Goal: Task Accomplishment & Management: Complete application form

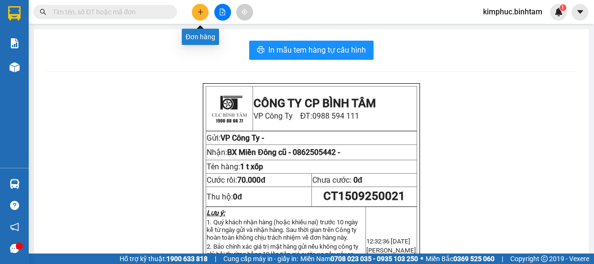
click at [197, 11] on icon "plus" at bounding box center [200, 12] width 7 height 7
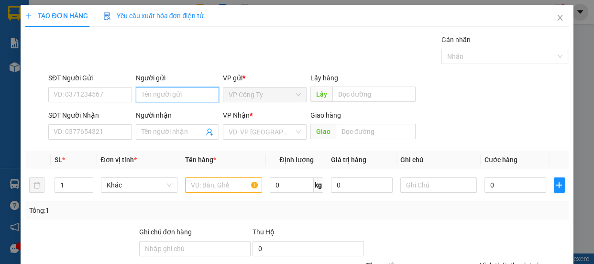
click at [161, 93] on input "Người gửi" at bounding box center [178, 94] width 84 height 15
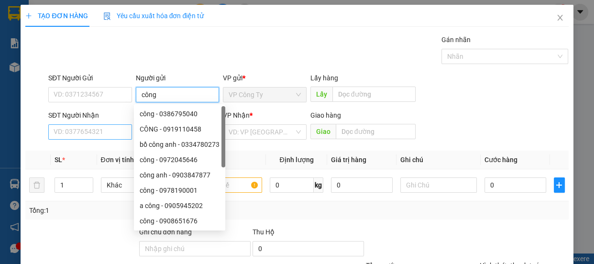
type input "công"
click at [93, 133] on input "SĐT Người Nhận" at bounding box center [90, 131] width 84 height 15
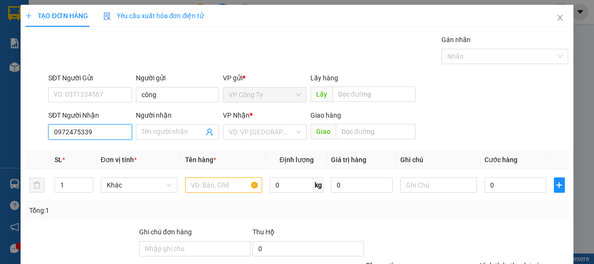
click at [105, 133] on input "0972475339" at bounding box center [90, 131] width 84 height 15
click at [108, 125] on input "0972475339" at bounding box center [90, 131] width 84 height 15
type input "0972475339"
click at [148, 124] on span at bounding box center [178, 131] width 84 height 15
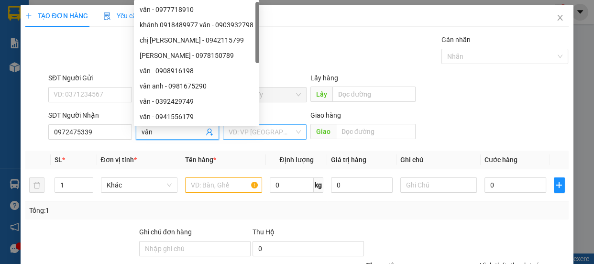
type input "vân"
click at [255, 131] on input "search" at bounding box center [260, 132] width 65 height 14
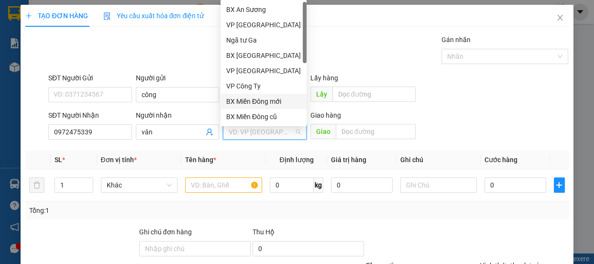
scroll to position [30, 0]
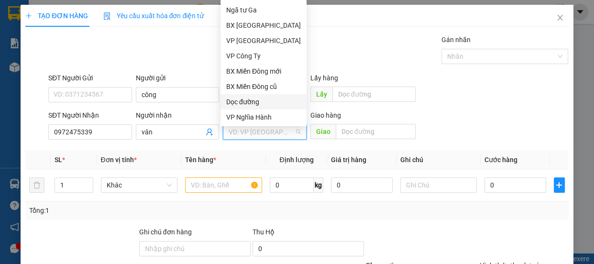
click at [282, 100] on div "Dọc đường" at bounding box center [263, 102] width 75 height 11
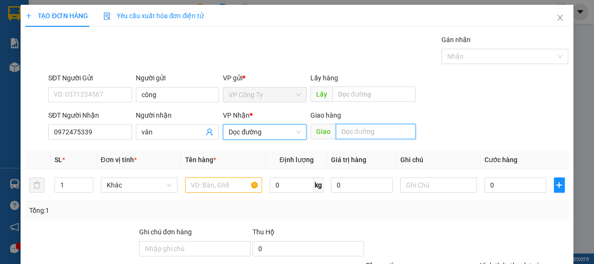
click at [359, 131] on input "text" at bounding box center [376, 131] width 80 height 15
type input "an sương"
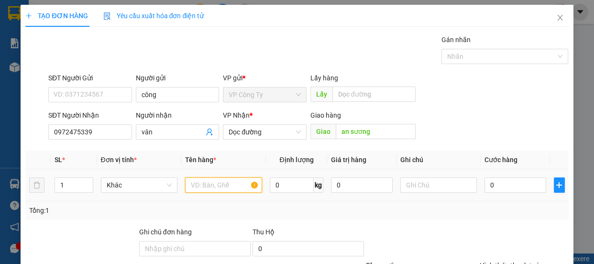
click at [247, 182] on input "text" at bounding box center [223, 184] width 77 height 15
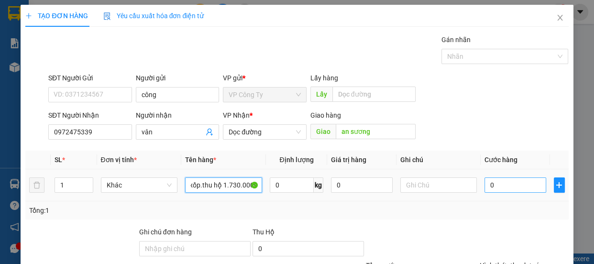
type input "1 t xốp.thu hộ 1.730.000đ"
click at [484, 180] on input "0" at bounding box center [515, 184] width 62 height 15
type input "10"
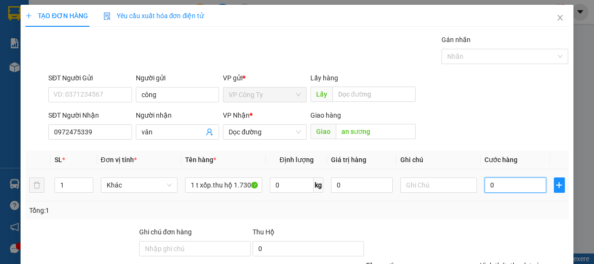
type input "10"
type input "130"
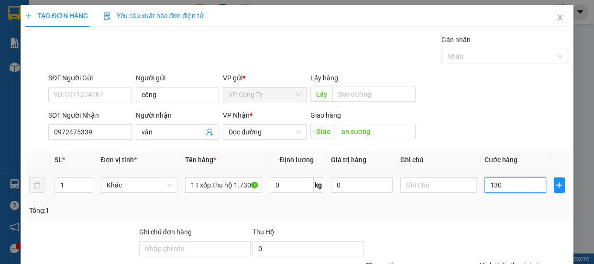
type input "1.300"
type input "13.000"
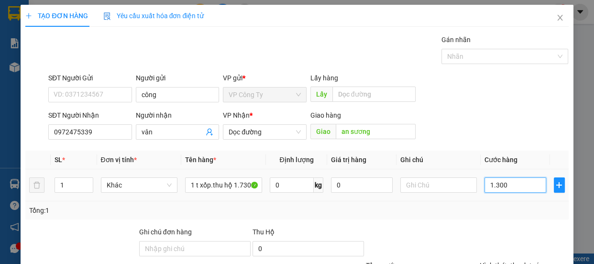
type input "13.000"
type input "130.000"
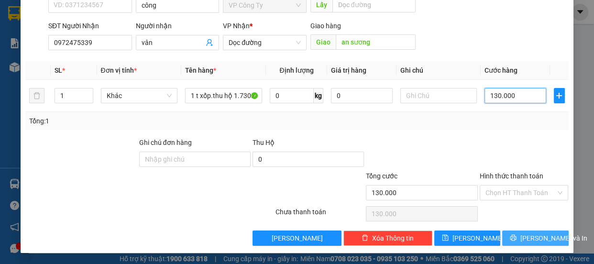
type input "130.000"
click at [518, 234] on button "[PERSON_NAME] và In" at bounding box center [535, 237] width 66 height 15
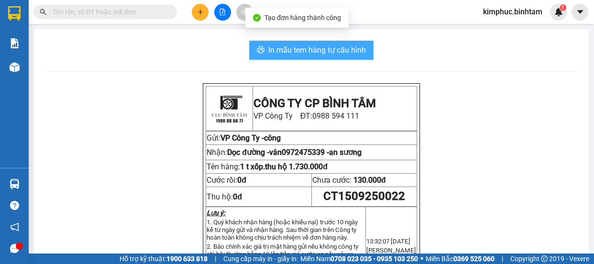
click at [349, 52] on span "In mẫu tem hàng tự cấu hình" at bounding box center [317, 50] width 98 height 12
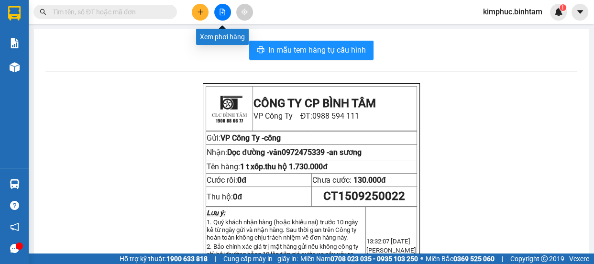
click at [219, 9] on icon "file-add" at bounding box center [222, 12] width 7 height 7
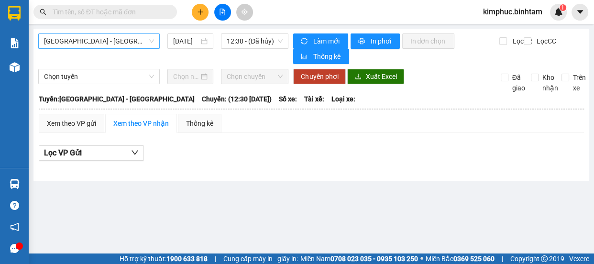
click at [94, 42] on span "[GEOGRAPHIC_DATA] - [GEOGRAPHIC_DATA]" at bounding box center [99, 41] width 110 height 14
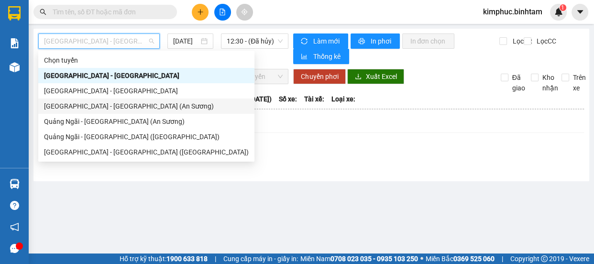
click at [102, 106] on div "[GEOGRAPHIC_DATA] - [GEOGRAPHIC_DATA] (An Sương)" at bounding box center [146, 106] width 205 height 11
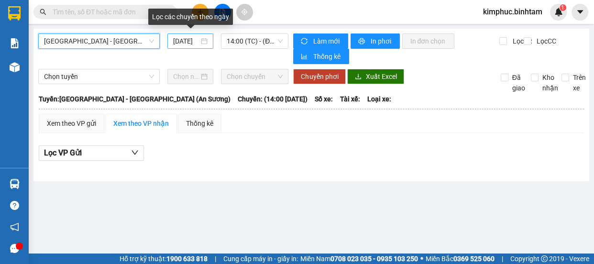
click at [191, 38] on input "[DATE]" at bounding box center [186, 41] width 26 height 11
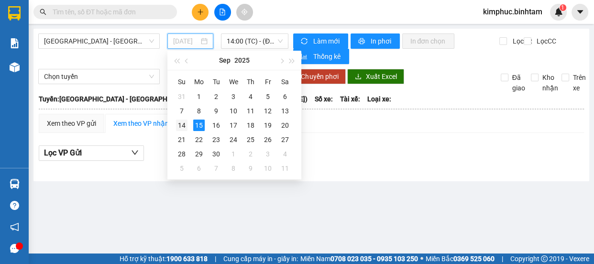
click at [185, 124] on div "14" at bounding box center [181, 125] width 11 height 11
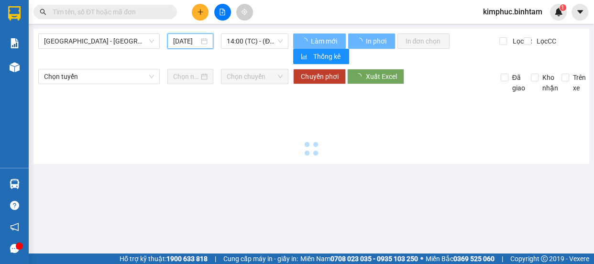
type input "[DATE]"
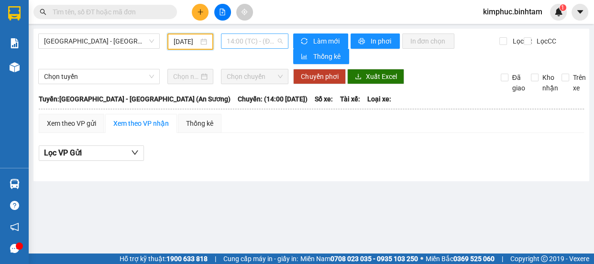
click at [254, 45] on span "14:00 (TC) - (Đã hủy)" at bounding box center [255, 41] width 56 height 14
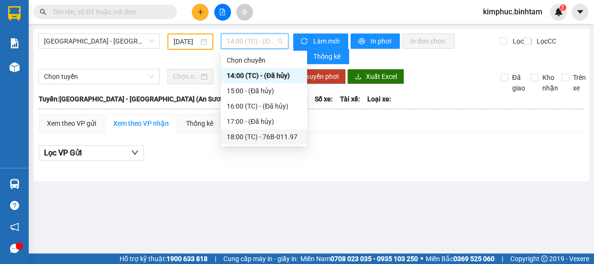
click at [268, 134] on div "18:00 (TC) - 76B-011.97" at bounding box center [264, 136] width 75 height 11
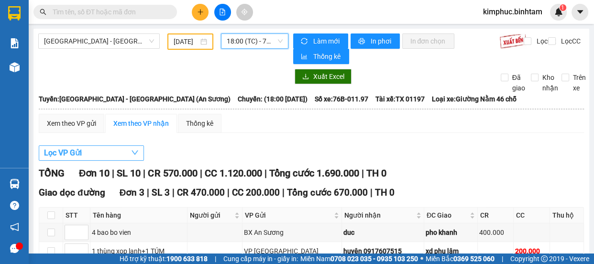
click at [61, 154] on span "Lọc VP Gửi" at bounding box center [63, 153] width 38 height 12
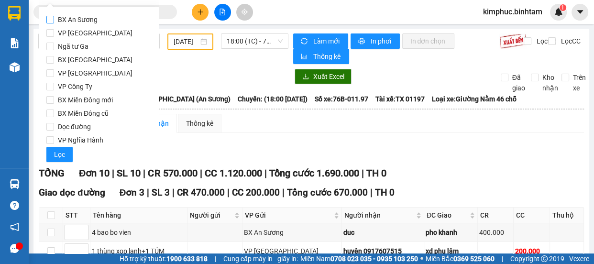
click at [54, 20] on input "BX An Sương" at bounding box center [50, 20] width 8 height 8
checkbox input "true"
click at [57, 156] on span "Lọc" at bounding box center [59, 154] width 11 height 11
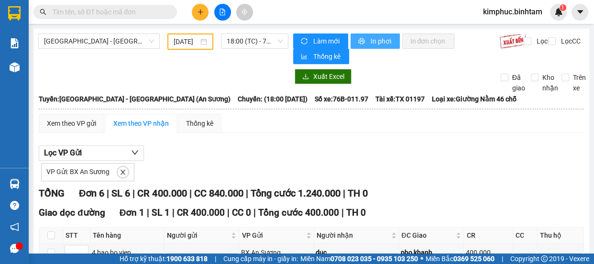
click at [378, 41] on span "In phơi" at bounding box center [381, 41] width 22 height 11
click at [199, 6] on button at bounding box center [200, 12] width 17 height 17
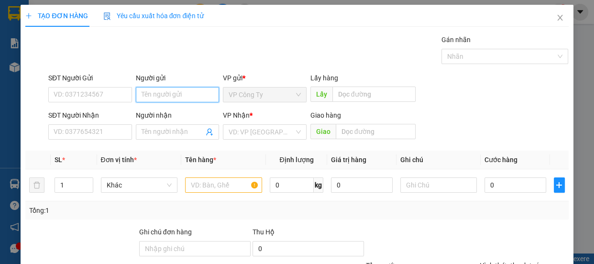
click at [169, 91] on input "Người gửi" at bounding box center [178, 94] width 84 height 15
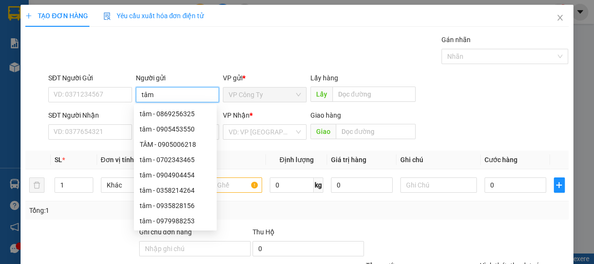
type input "tâm"
click at [252, 152] on th "Tên hàng *" at bounding box center [223, 160] width 85 height 19
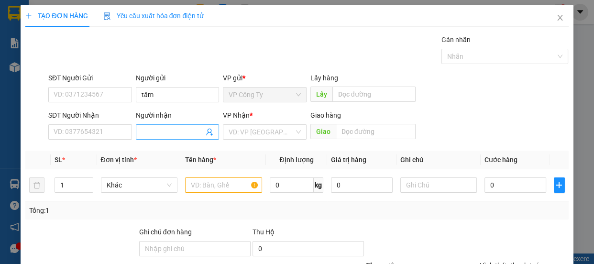
click at [182, 129] on input "Người nhận" at bounding box center [172, 132] width 63 height 11
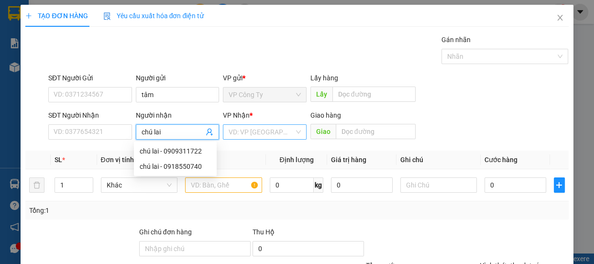
type input "chú lai"
click at [268, 134] on input "search" at bounding box center [260, 132] width 65 height 14
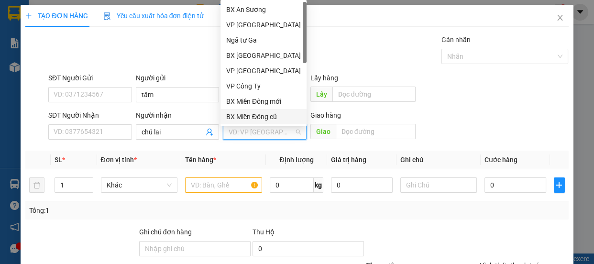
click at [273, 117] on div "BX Miền Đông cũ" at bounding box center [263, 116] width 75 height 11
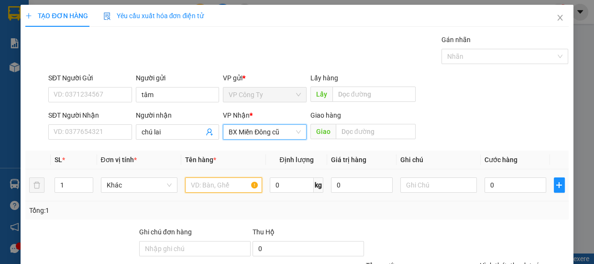
click at [218, 183] on input "text" at bounding box center [223, 184] width 77 height 15
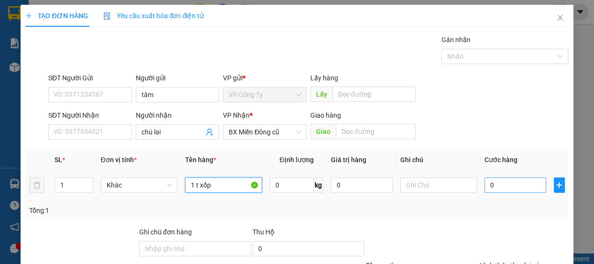
type input "1 t xốp"
click at [484, 186] on input "0" at bounding box center [515, 184] width 62 height 15
type input "70"
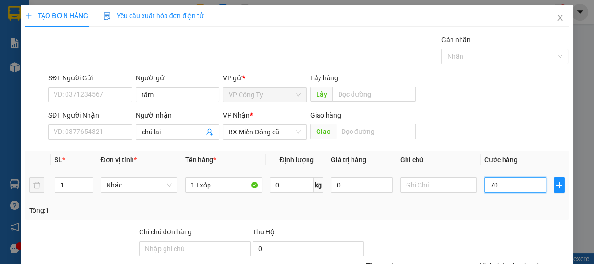
type input "70"
type input "700"
type input "7.000"
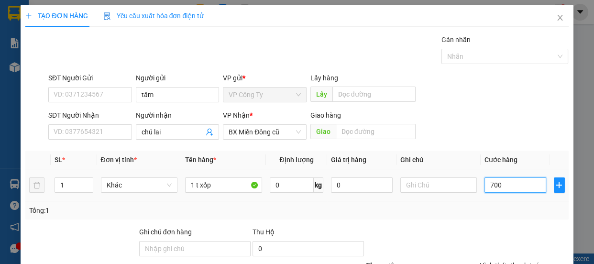
type input "7.000"
type input "70.000"
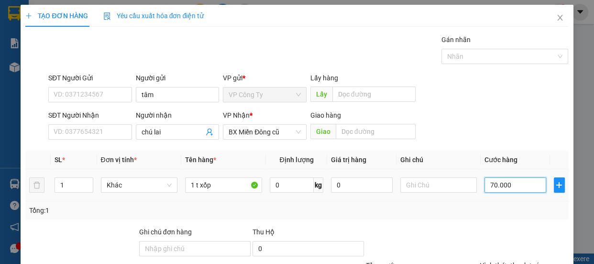
scroll to position [89, 0]
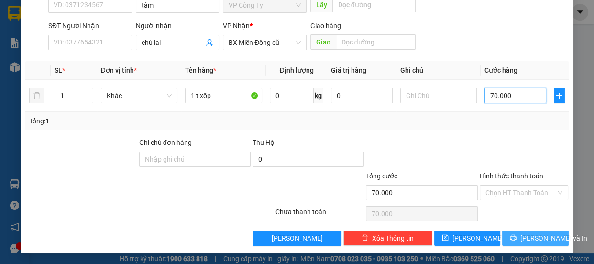
type input "70.000"
click at [531, 234] on span "[PERSON_NAME] và In" at bounding box center [553, 238] width 67 height 11
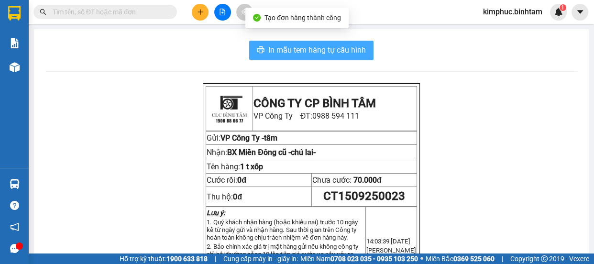
click at [316, 50] on span "In mẫu tem hàng tự cấu hình" at bounding box center [317, 50] width 98 height 12
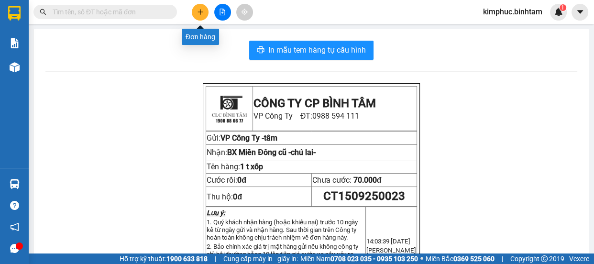
click at [202, 16] on button at bounding box center [200, 12] width 17 height 17
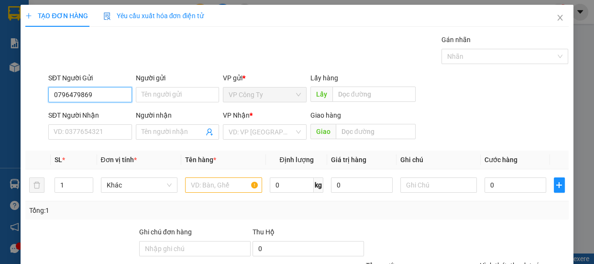
click at [112, 92] on input "0796479869" at bounding box center [90, 94] width 84 height 15
type input "0796479869"
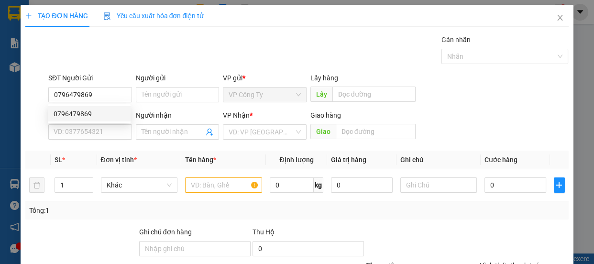
click at [108, 104] on div "0796479869 0796479869" at bounding box center [89, 113] width 83 height 19
click at [105, 112] on div "SĐT Người Nhận" at bounding box center [90, 115] width 84 height 11
click at [105, 124] on input "SĐT Người Nhận" at bounding box center [90, 131] width 84 height 15
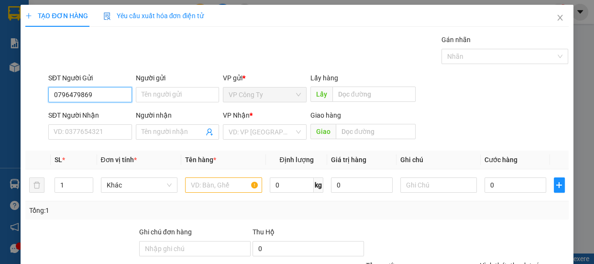
click at [112, 95] on input "0796479869" at bounding box center [90, 94] width 84 height 15
click at [107, 109] on div "0796479869" at bounding box center [89, 114] width 71 height 11
type input "0938243342"
type input "50.000"
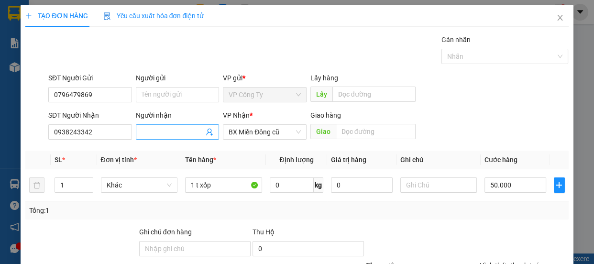
click at [163, 133] on input "Người nhận" at bounding box center [172, 132] width 63 height 11
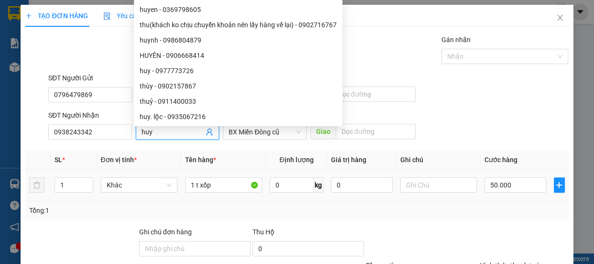
scroll to position [89, 0]
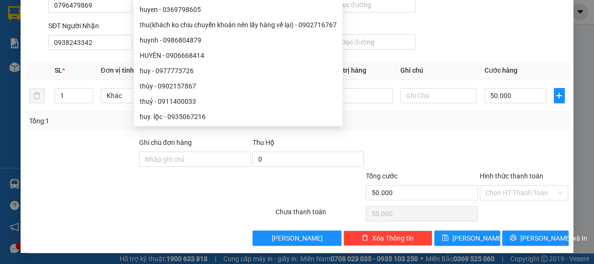
type input "huy"
click at [506, 174] on label "Hình thức thanh toán" at bounding box center [511, 176] width 64 height 8
click at [506, 185] on input "Hình thức thanh toán" at bounding box center [520, 192] width 71 height 14
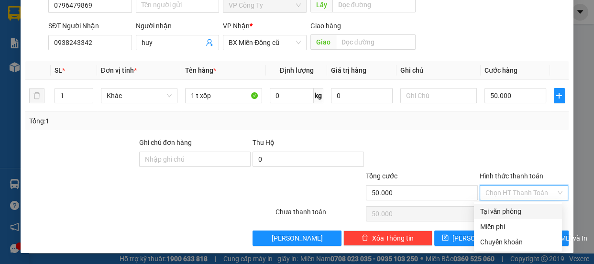
click at [500, 214] on div "Tại văn phòng" at bounding box center [517, 211] width 76 height 11
type input "0"
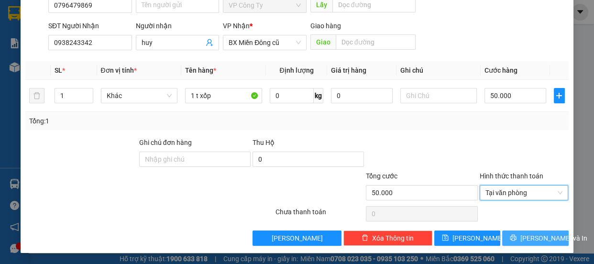
click at [502, 234] on button "[PERSON_NAME] và In" at bounding box center [535, 237] width 66 height 15
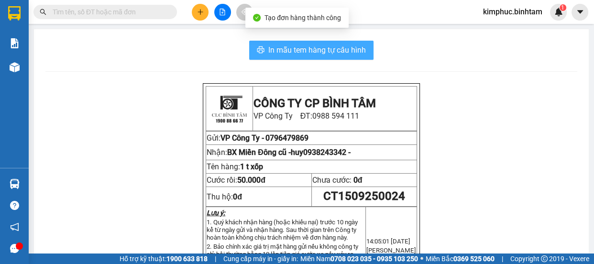
click at [324, 48] on span "In mẫu tem hàng tự cấu hình" at bounding box center [317, 50] width 98 height 12
